Goal: Task Accomplishment & Management: Manage account settings

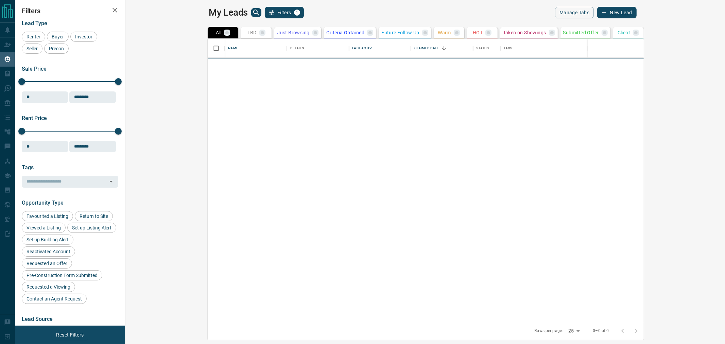
scroll to position [277, 590]
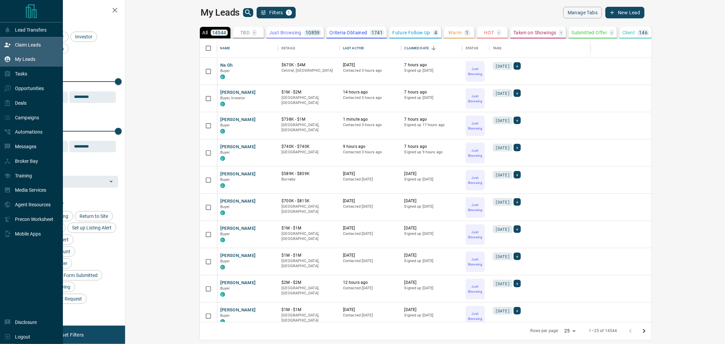
click at [13, 41] on div "Claim Leads" at bounding box center [22, 44] width 37 height 11
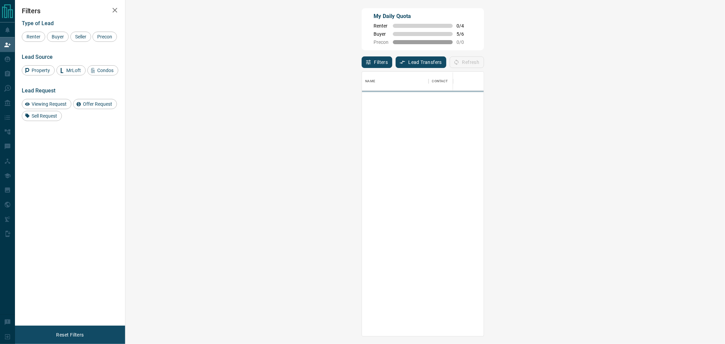
scroll to position [259, 579]
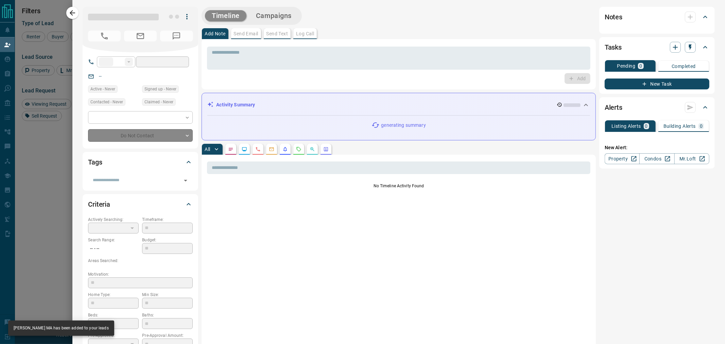
type input "**"
type input "**********"
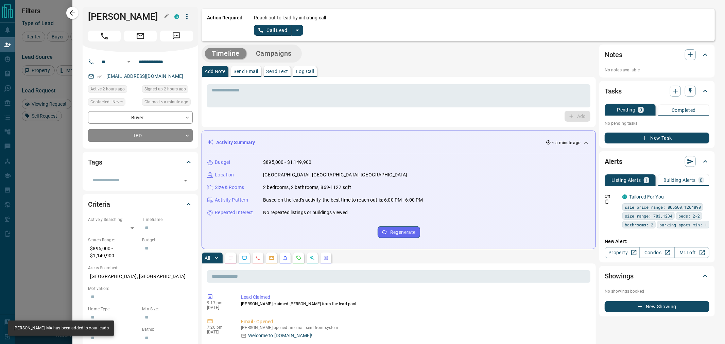
click at [106, 18] on h1 "[PERSON_NAME]" at bounding box center [126, 16] width 76 height 11
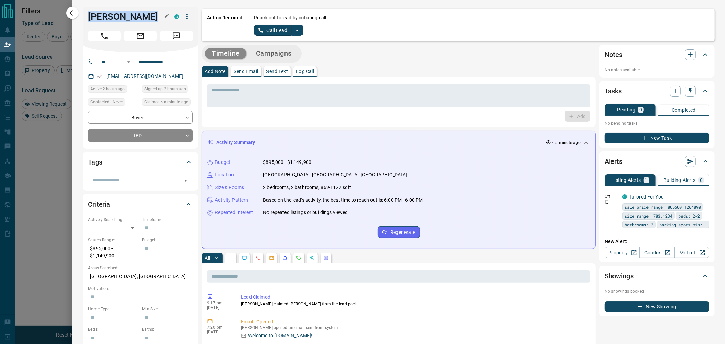
click at [106, 18] on h1 "[PERSON_NAME]" at bounding box center [126, 16] width 76 height 11
copy div "Tito MA C"
drag, startPoint x: 180, startPoint y: 60, endPoint x: 116, endPoint y: 61, distance: 64.6
click at [116, 61] on div "**********" at bounding box center [138, 61] width 82 height 11
drag, startPoint x: 167, startPoint y: 77, endPoint x: 102, endPoint y: 76, distance: 65.6
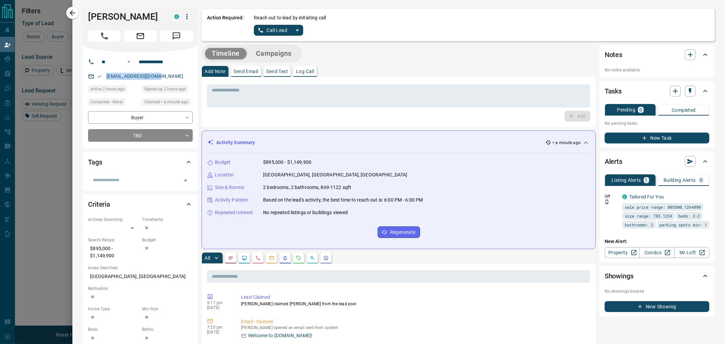
click at [102, 76] on div "[EMAIL_ADDRESS][DOMAIN_NAME]" at bounding box center [140, 76] width 105 height 11
copy link "[EMAIL_ADDRESS][DOMAIN_NAME]"
drag, startPoint x: 146, startPoint y: 275, endPoint x: 75, endPoint y: 276, distance: 71.7
copy p "[GEOGRAPHIC_DATA], [GEOGRAPHIC_DATA]"
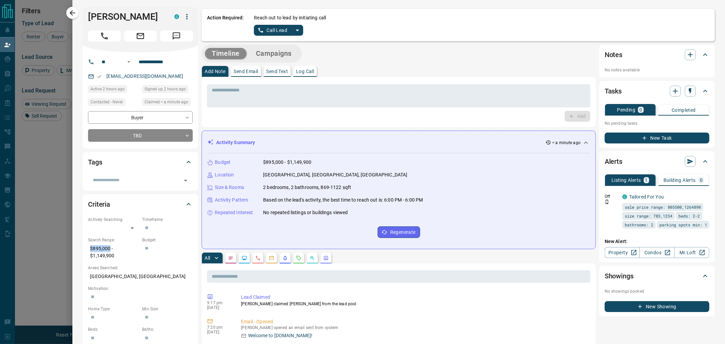
drag, startPoint x: 109, startPoint y: 251, endPoint x: 82, endPoint y: 246, distance: 27.5
drag, startPoint x: 122, startPoint y: 253, endPoint x: 83, endPoint y: 250, distance: 38.8
click at [83, 250] on div "Criteria Actively Searching: ​ ​ Timeframe: ​ Search Range: $895,000 - $1,149,9…" at bounding box center [141, 301] width 116 height 215
copy p "$895,000 - $1,149,900"
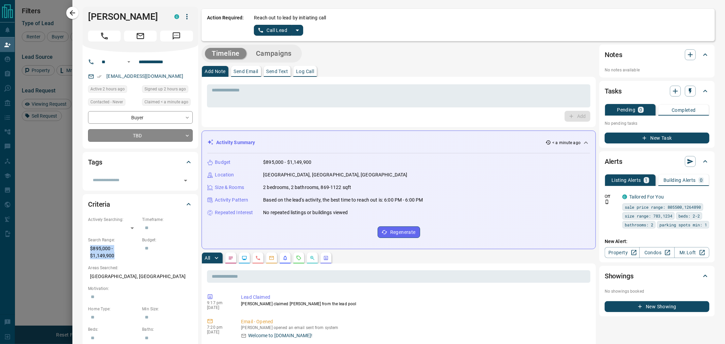
click at [141, 131] on body "Lead Transfers Claim Leads My Leads Tasks Opportunities Deals Campaigns Automat…" at bounding box center [362, 144] width 725 height 289
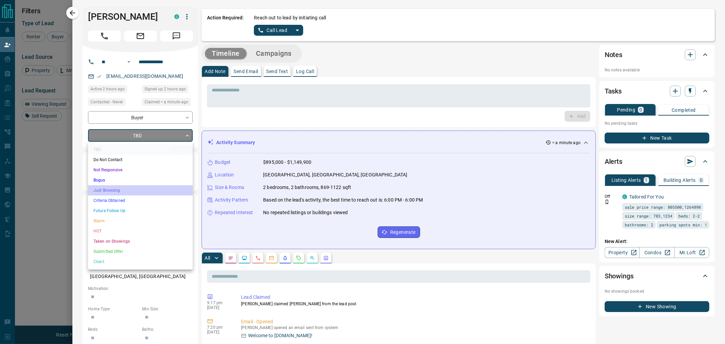
click at [118, 193] on li "Just Browsing" at bounding box center [140, 190] width 105 height 10
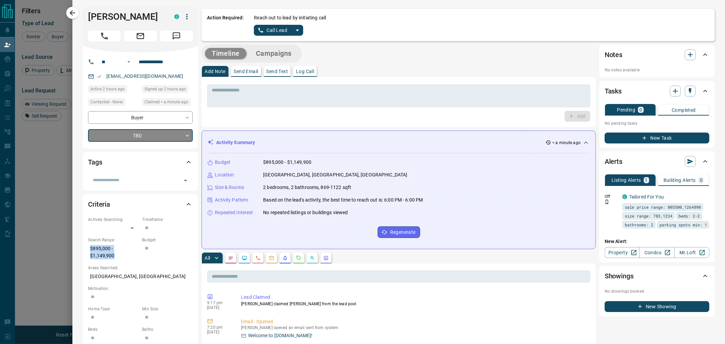
click at [188, 16] on icon "button" at bounding box center [187, 17] width 8 height 8
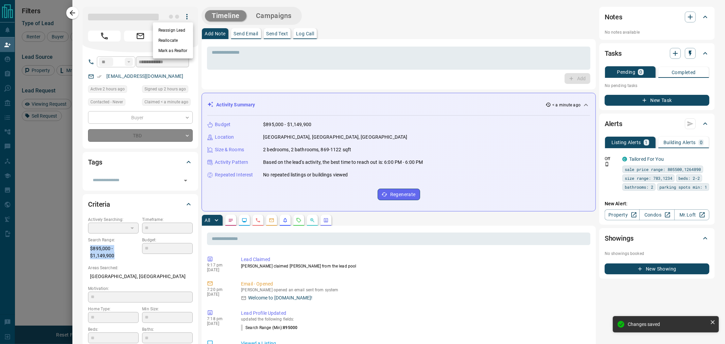
type input "*"
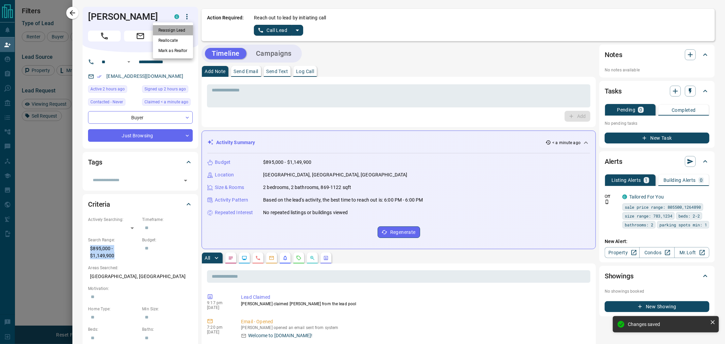
click at [177, 32] on li "Reassign Lead" at bounding box center [173, 30] width 40 height 10
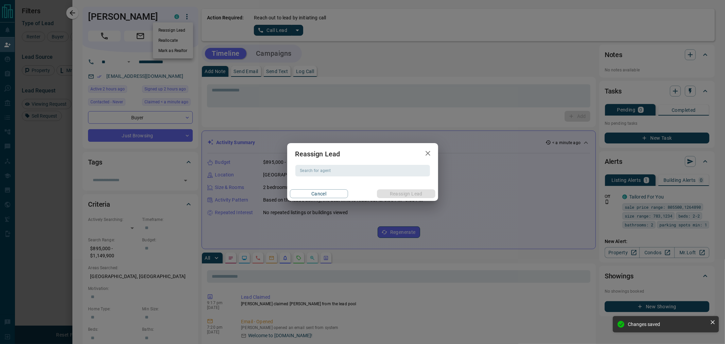
click at [312, 163] on h2 "Reassign Lead" at bounding box center [317, 154] width 61 height 22
click at [317, 171] on input "Search for agent" at bounding box center [361, 170] width 129 height 7
click at [322, 186] on li "[PERSON_NAME]" at bounding box center [362, 184] width 135 height 10
type input "**********"
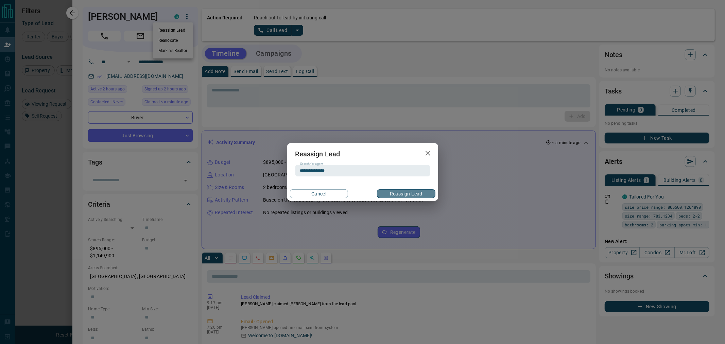
click at [395, 192] on button "Reassign Lead" at bounding box center [406, 193] width 58 height 9
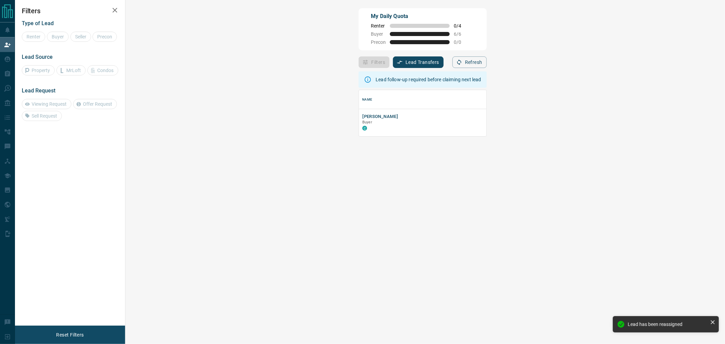
scroll to position [41, 579]
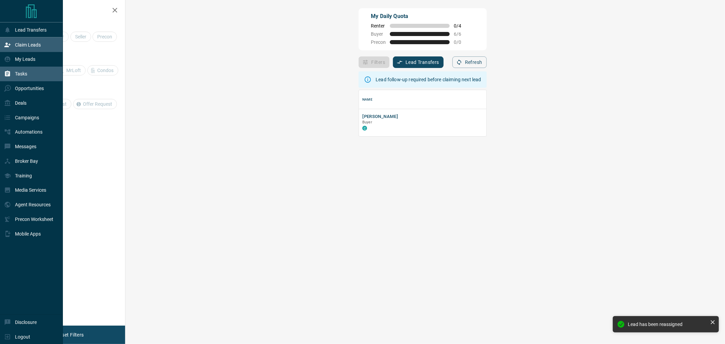
click at [22, 74] on p "Tasks" at bounding box center [21, 73] width 12 height 5
